Goal: Find specific page/section: Find specific page/section

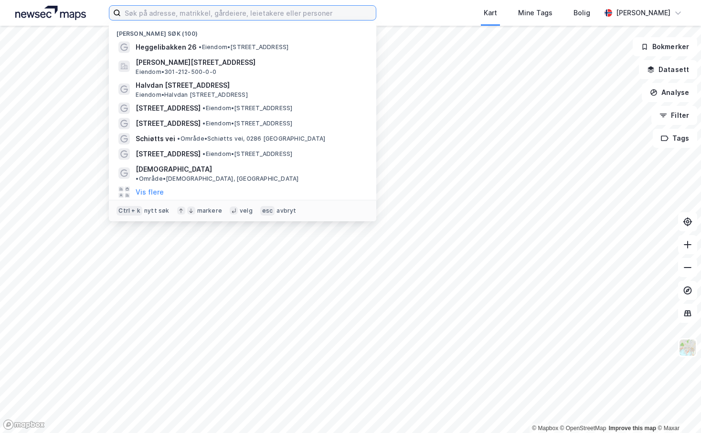
click at [199, 14] on input at bounding box center [248, 13] width 255 height 14
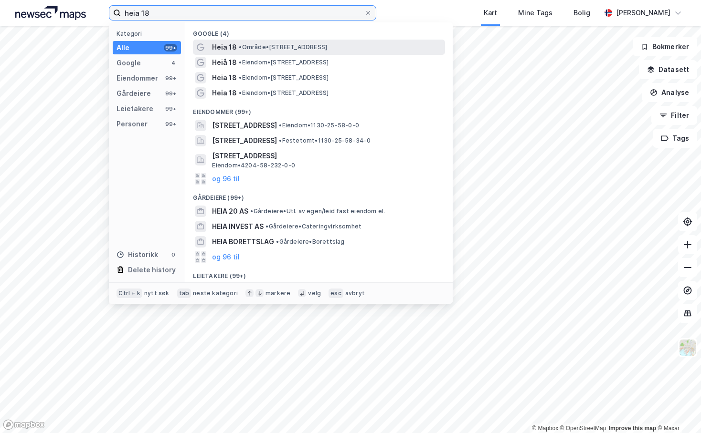
type input "heia 18"
click at [253, 46] on span "• Område • [STREET_ADDRESS]" at bounding box center [283, 47] width 88 height 8
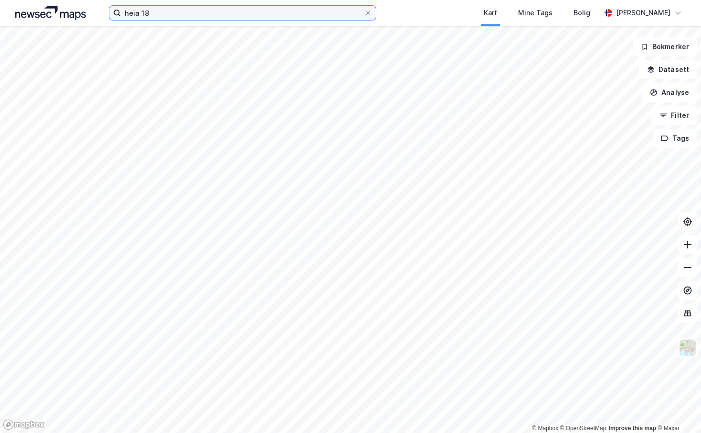
click at [205, 15] on input "heia 18" at bounding box center [242, 13] width 243 height 14
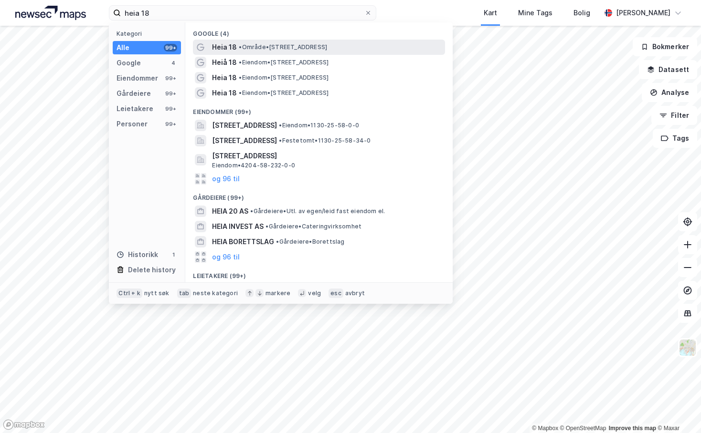
click at [226, 47] on span "Heia 18" at bounding box center [224, 47] width 25 height 11
